Goal: Information Seeking & Learning: Learn about a topic

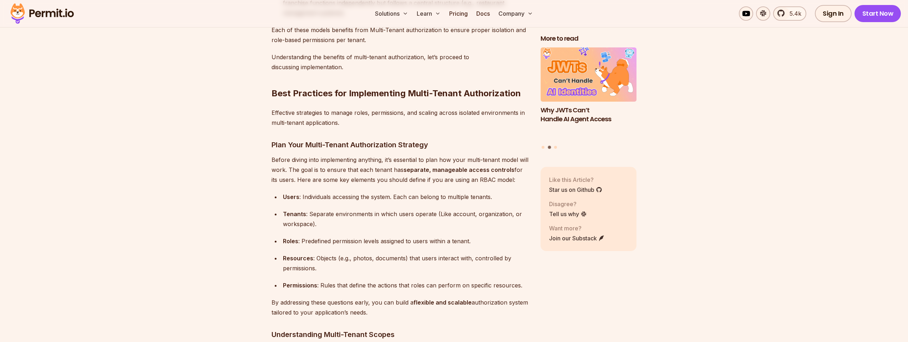
scroll to position [1726, 0]
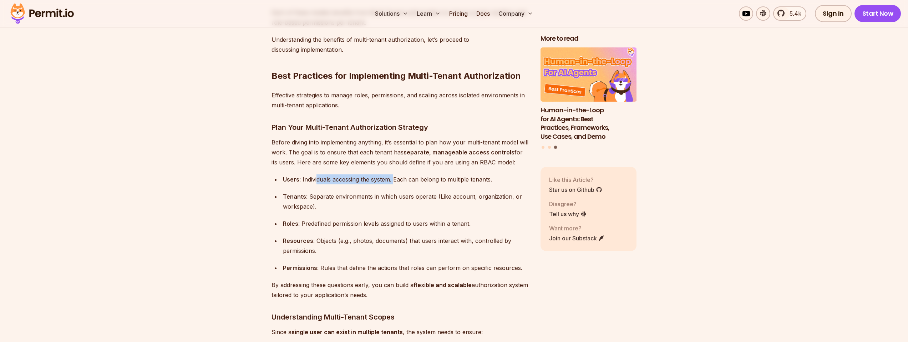
drag, startPoint x: 327, startPoint y: 175, endPoint x: 395, endPoint y: 177, distance: 68.5
click at [395, 177] on div "Users : Individuals accessing the system. Each can belong to multiple tenants." at bounding box center [406, 179] width 246 height 10
click at [425, 180] on div "Users : Individuals accessing the system. Each can belong to multiple tenants." at bounding box center [406, 179] width 246 height 10
drag, startPoint x: 469, startPoint y: 179, endPoint x: 478, endPoint y: 178, distance: 9.3
click at [478, 178] on div "Users : Individuals accessing the system. Each can belong to multiple tenants." at bounding box center [406, 179] width 246 height 10
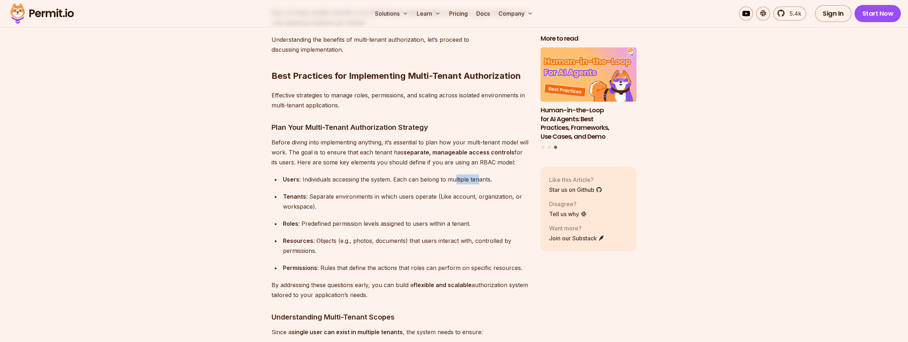
copy div "ltiple ten"
click at [478, 178] on div "Users : Individuals accessing the system. Each can belong to multiple tenants." at bounding box center [406, 179] width 246 height 10
click at [325, 193] on div "Tenants : Separate environments in which users operate (Like account, organizat…" at bounding box center [406, 202] width 246 height 20
drag, startPoint x: 310, startPoint y: 195, endPoint x: 420, endPoint y: 193, distance: 109.5
click at [410, 194] on div "Tenants : Separate environments in which users operate (Like account, organizat…" at bounding box center [406, 202] width 246 height 20
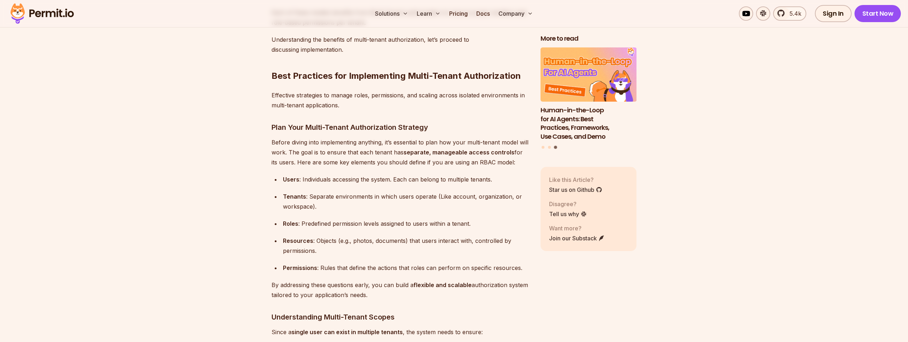
click at [433, 193] on div "Tenants : Separate environments in which users operate (Like account, organizat…" at bounding box center [406, 202] width 246 height 20
drag, startPoint x: 307, startPoint y: 224, endPoint x: 456, endPoint y: 221, distance: 148.7
click at [456, 221] on div "Roles : Predefined permission levels assigned to users within a tenant." at bounding box center [406, 224] width 246 height 10
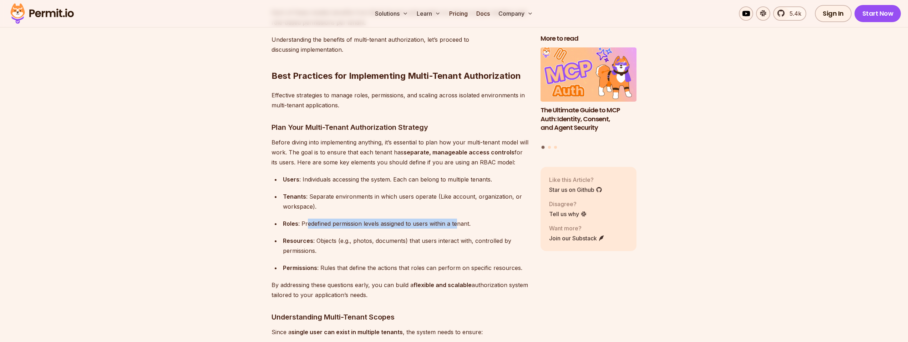
copy div "edefined permission levels assigned to users within a te"
click at [454, 205] on div "Tenants : Separate environments in which users operate (Like account, organizat…" at bounding box center [406, 202] width 246 height 20
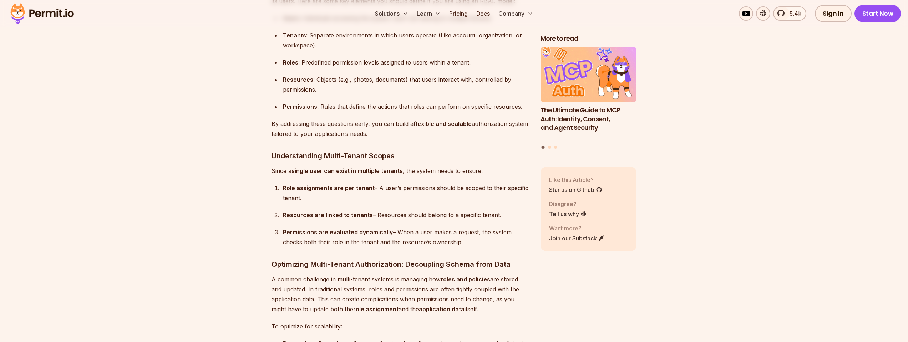
scroll to position [1904, 0]
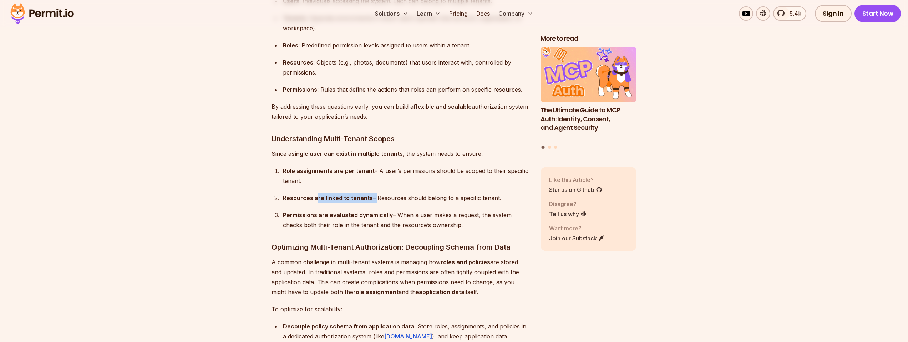
drag, startPoint x: 315, startPoint y: 200, endPoint x: 382, endPoint y: 197, distance: 67.1
click at [375, 197] on div "Resources are linked to tenants – Resources should belong to a specific tenant." at bounding box center [406, 198] width 246 height 10
click at [397, 197] on div "Resources are linked to tenants – Resources should belong to a specific tenant." at bounding box center [406, 198] width 246 height 10
copy strong "are linked to ten"
drag, startPoint x: 314, startPoint y: 197, endPoint x: 366, endPoint y: 195, distance: 52.1
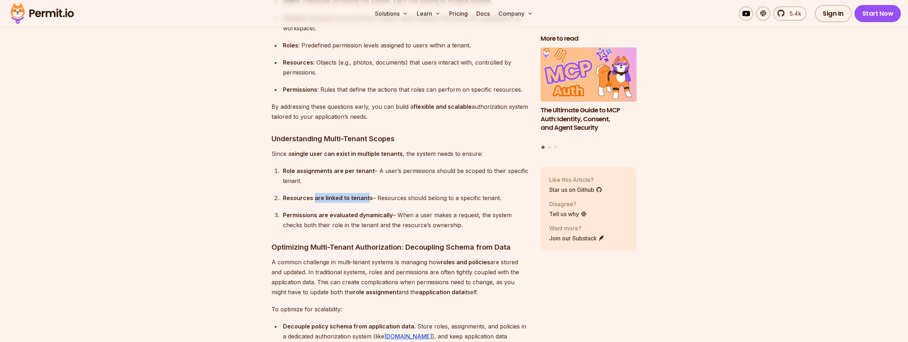
click at [366, 195] on strong "Resources are linked to tenants" at bounding box center [328, 197] width 90 height 7
click at [396, 194] on div "Resources are linked to tenants – Resources should belong to a specific tenant." at bounding box center [406, 198] width 246 height 10
drag, startPoint x: 380, startPoint y: 191, endPoint x: 494, endPoint y: 193, distance: 114.2
click at [493, 193] on div "Resources are linked to tenants – Resources should belong to a specific tenant." at bounding box center [406, 198] width 246 height 10
click at [495, 193] on div "Resources are linked to tenants – Resources should belong to a specific tenant." at bounding box center [406, 198] width 246 height 10
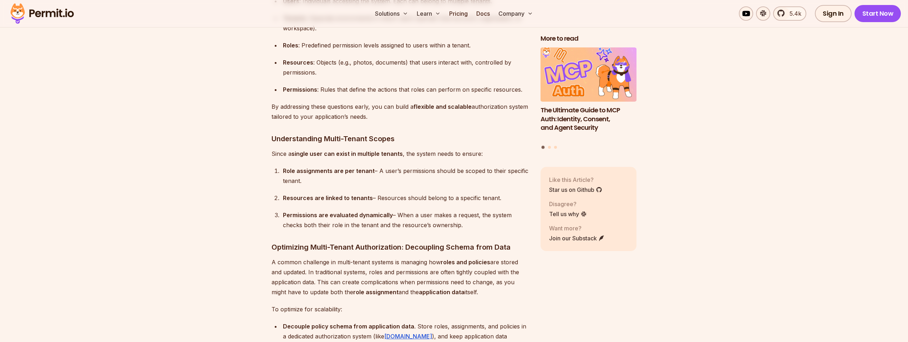
copy div "s should belong to a specific tenant."
drag, startPoint x: 401, startPoint y: 195, endPoint x: 510, endPoint y: 197, distance: 108.8
click at [510, 197] on div "Resources are linked to tenants – Resources should belong to a specific tenant." at bounding box center [406, 198] width 246 height 10
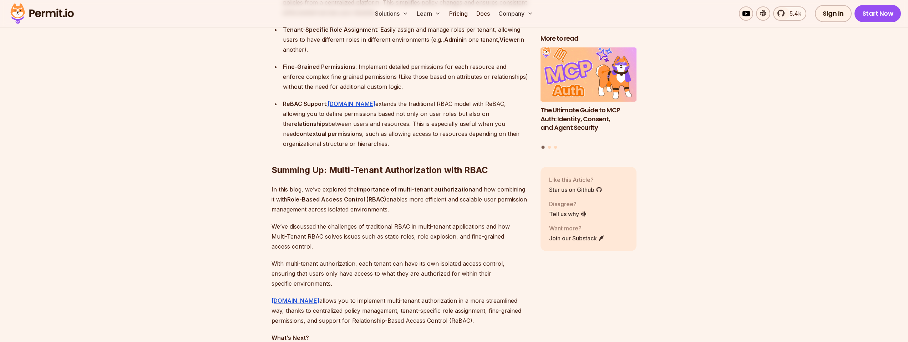
scroll to position [5093, 0]
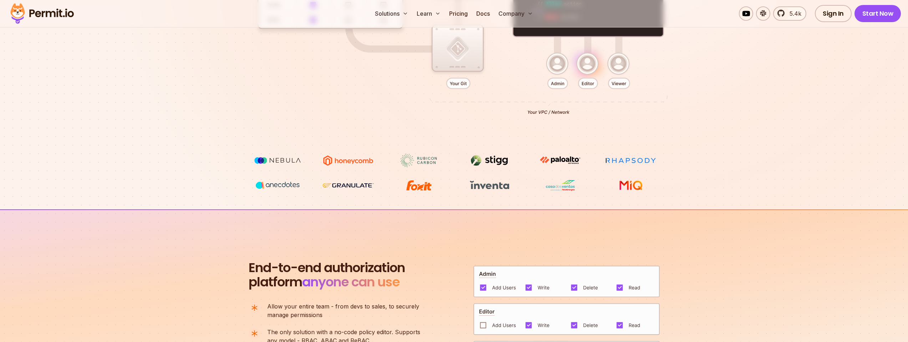
scroll to position [285, 0]
